Goal: Task Accomplishment & Management: Use online tool/utility

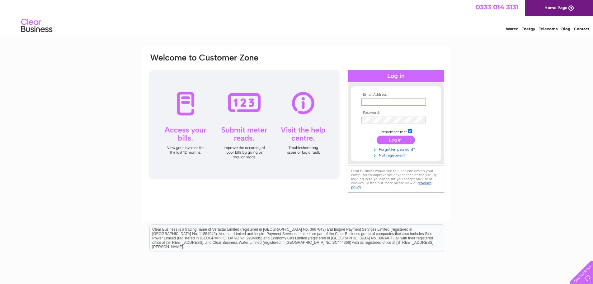
click at [380, 101] on input "text" at bounding box center [394, 101] width 65 height 7
type input "[EMAIL_ADDRESS][DOMAIN_NAME]"
click at [377, 135] on input "submit" at bounding box center [396, 139] width 38 height 9
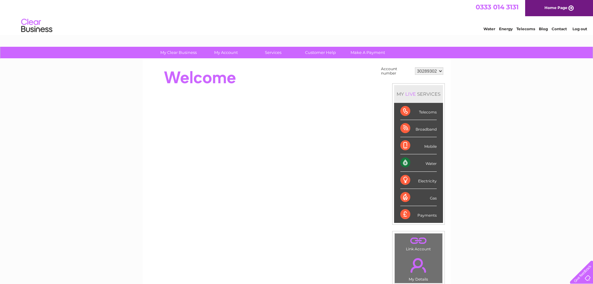
click at [430, 163] on div "Water" at bounding box center [418, 162] width 36 height 17
click at [406, 162] on div "Water" at bounding box center [418, 162] width 36 height 17
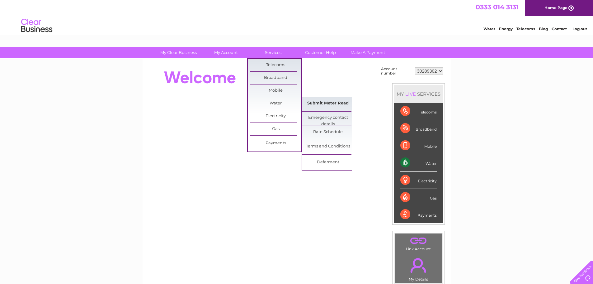
click at [319, 103] on link "Submit Meter Read" at bounding box center [327, 103] width 51 height 12
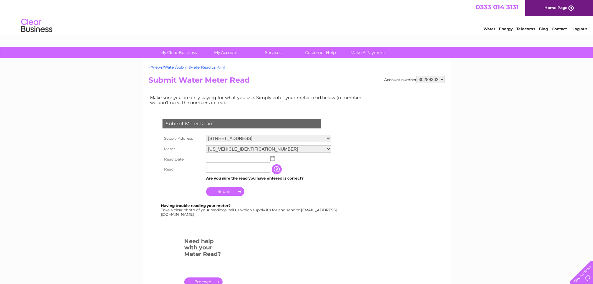
click at [272, 157] on img at bounding box center [272, 158] width 5 height 5
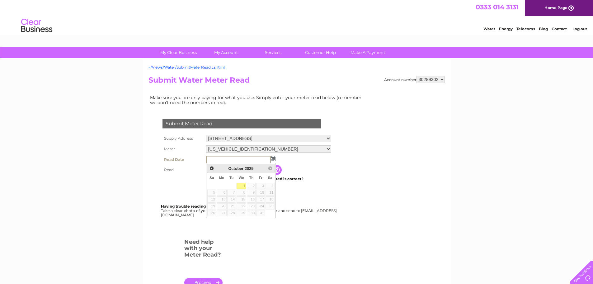
click at [244, 184] on link "1" at bounding box center [242, 185] width 10 height 6
type input "2025/10/01"
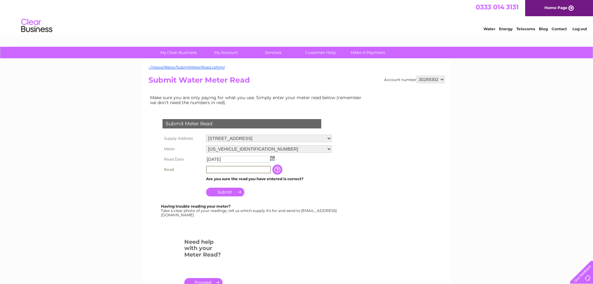
click at [218, 168] on input "text" at bounding box center [238, 169] width 65 height 7
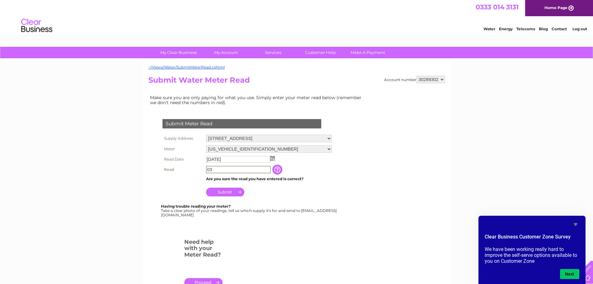
type input "0"
type input "00000"
